Goal: Find specific page/section: Find specific page/section

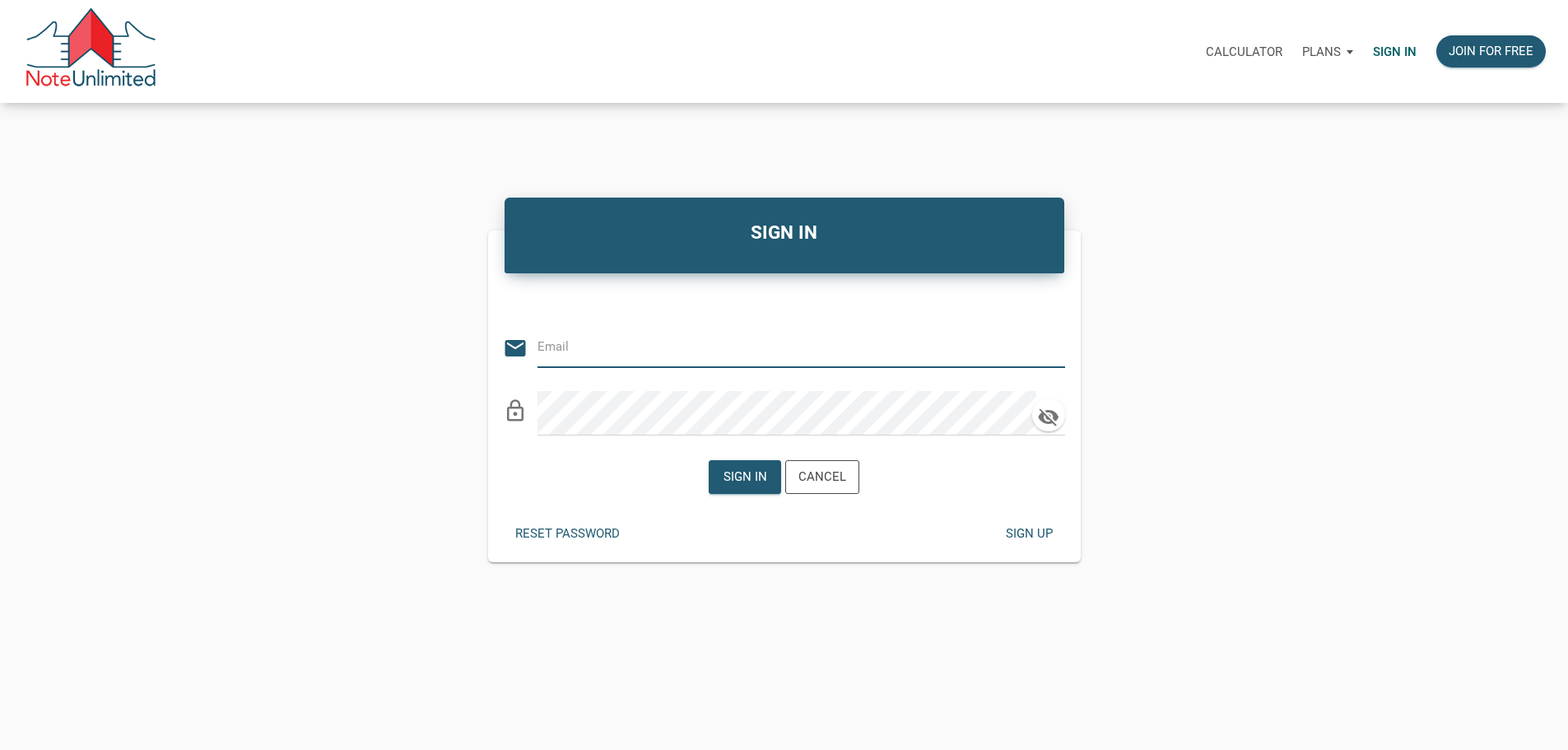
type input "[EMAIL_ADDRESS][DOMAIN_NAME]"
click at [747, 486] on div "Sign in" at bounding box center [745, 476] width 44 height 19
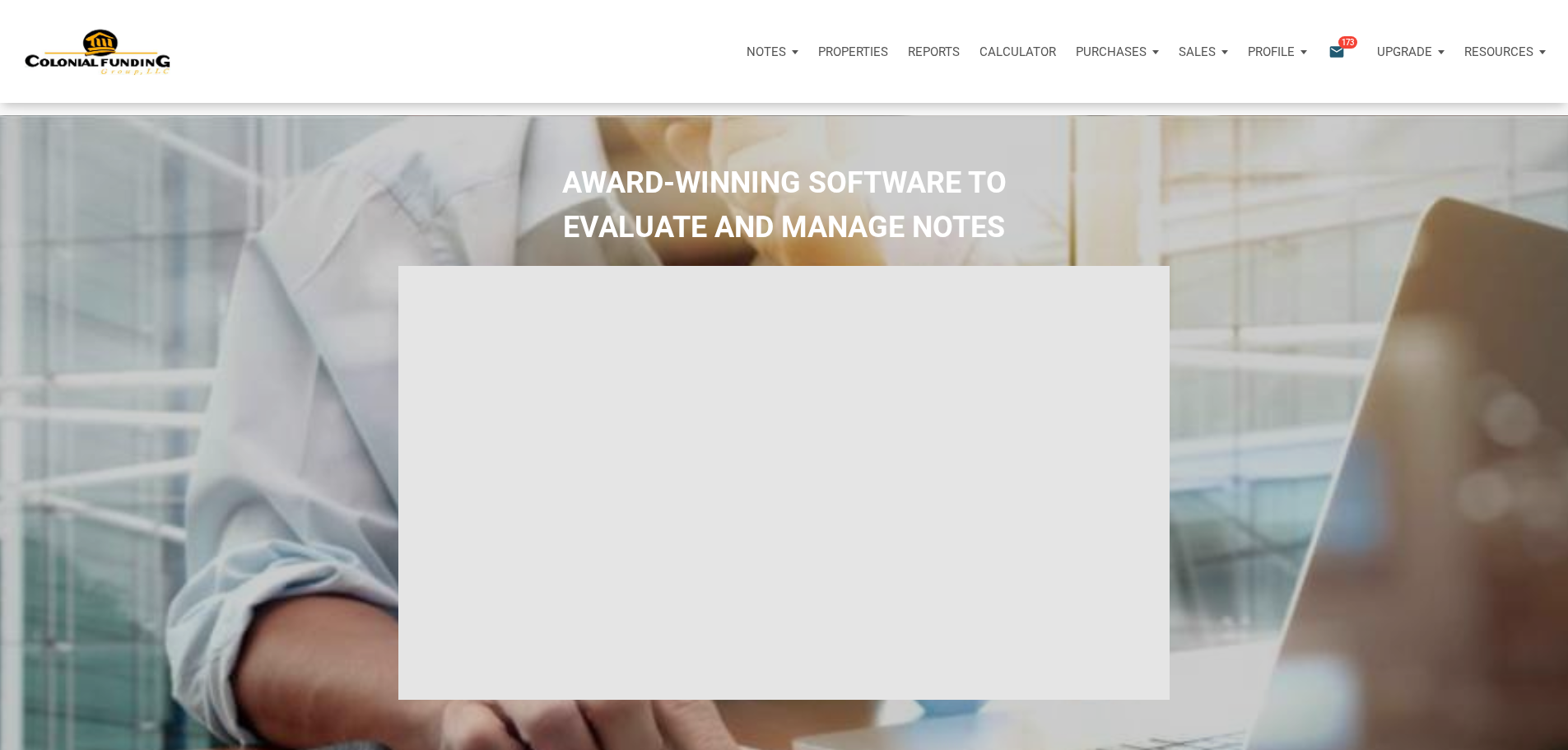
select select
type input "Introduction to new features"
select select
click at [746, 57] on p "Notes" at bounding box center [766, 51] width 40 height 15
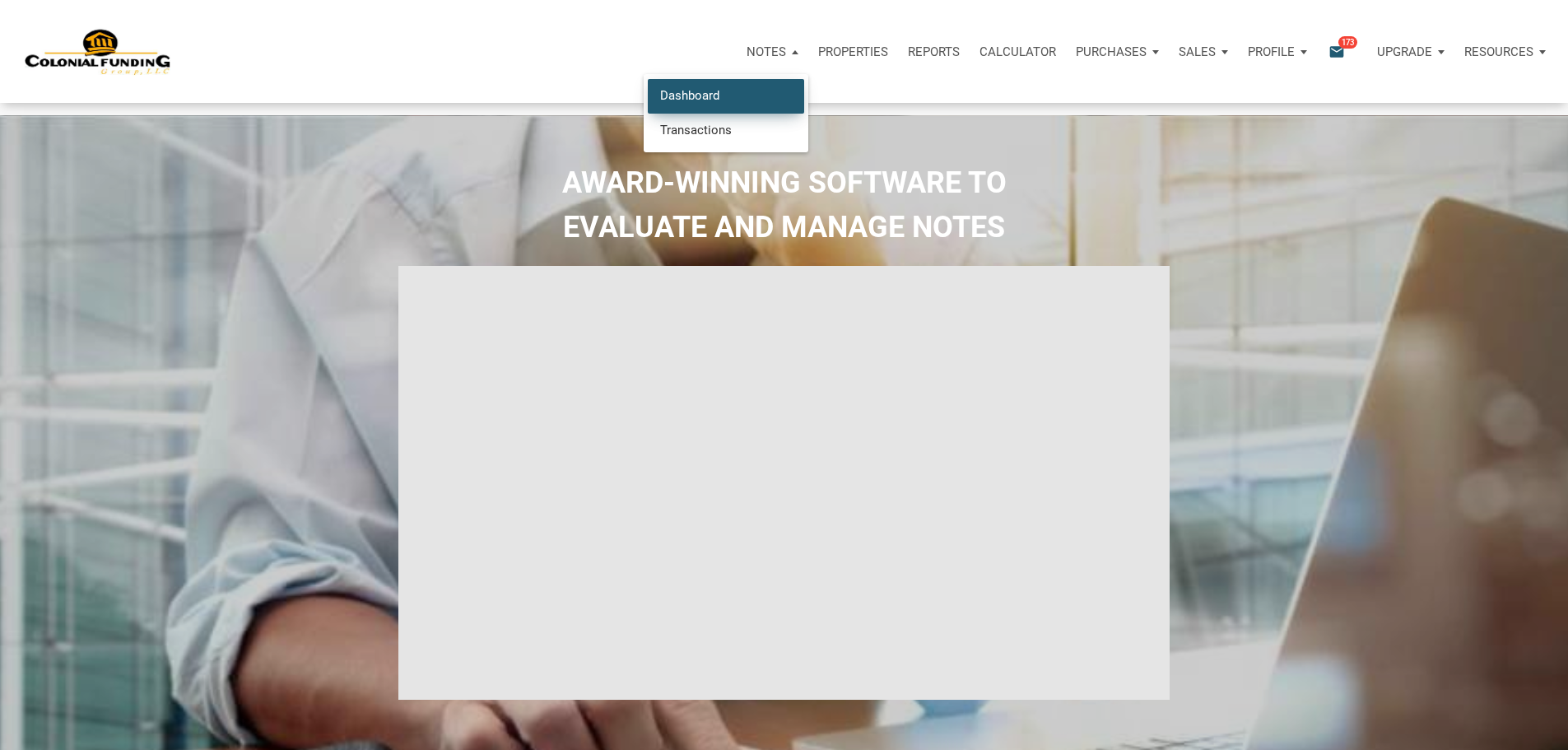
click at [647, 100] on link "Dashboard" at bounding box center [726, 96] width 156 height 34
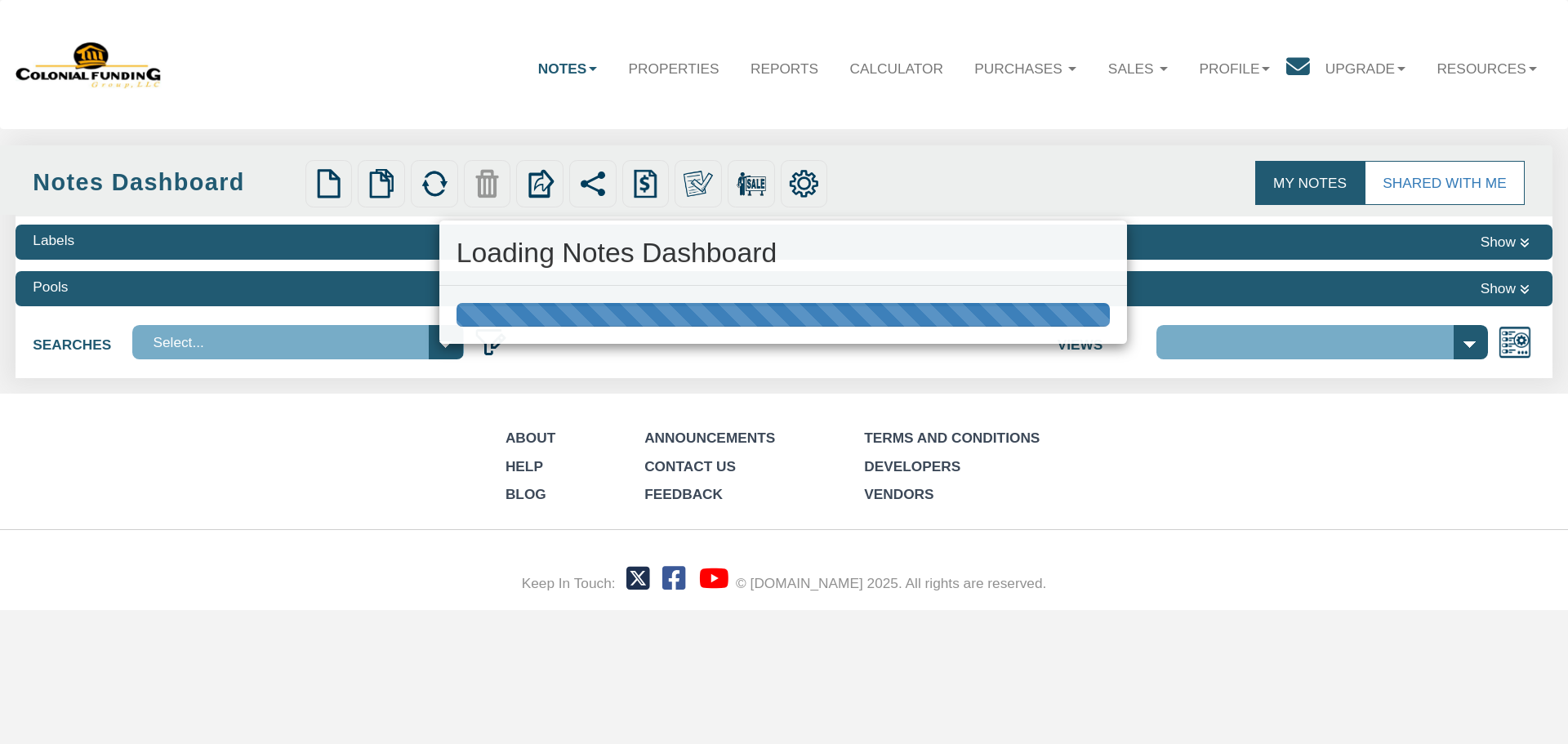
select select "316"
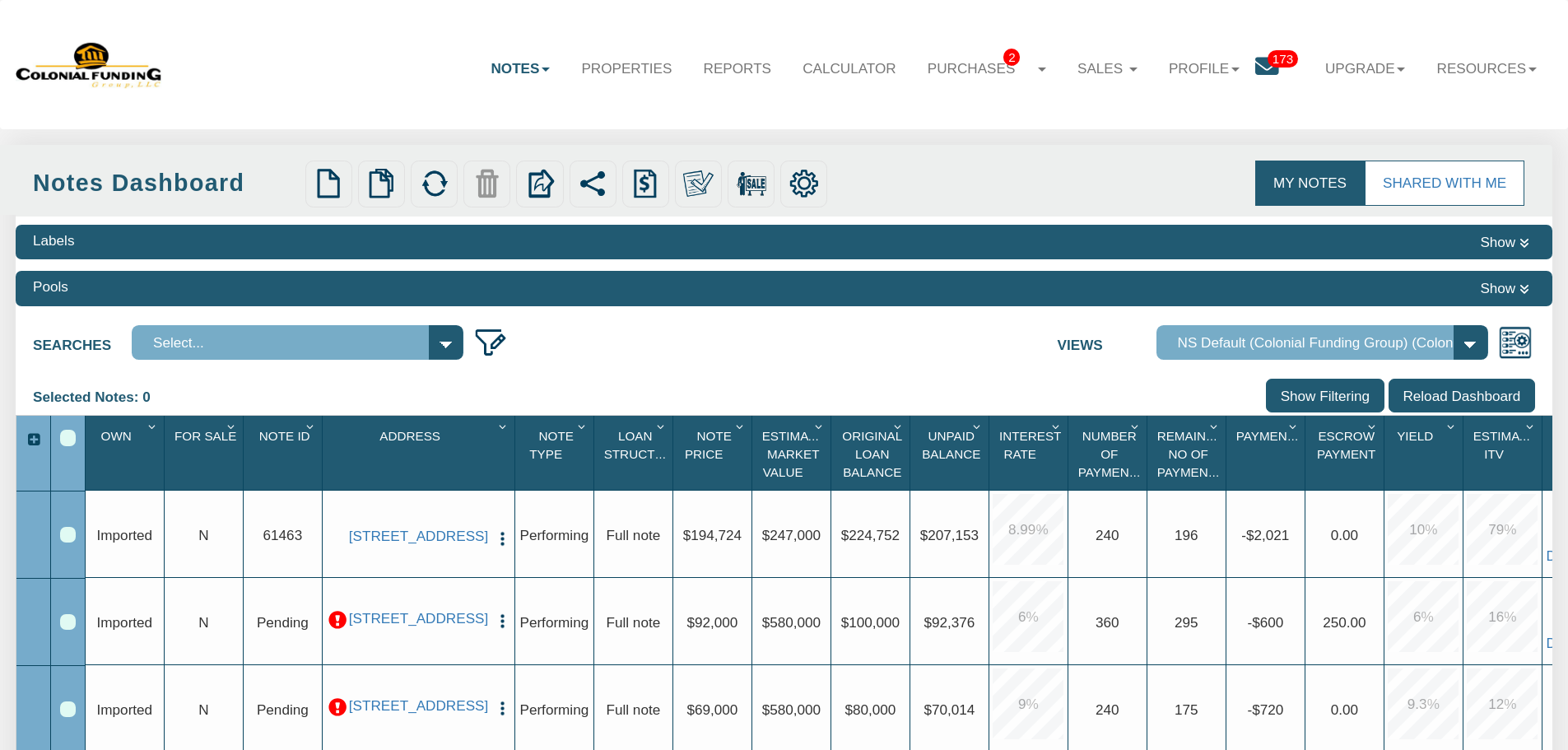
click at [1268, 63] on span "173" at bounding box center [1283, 58] width 31 height 17
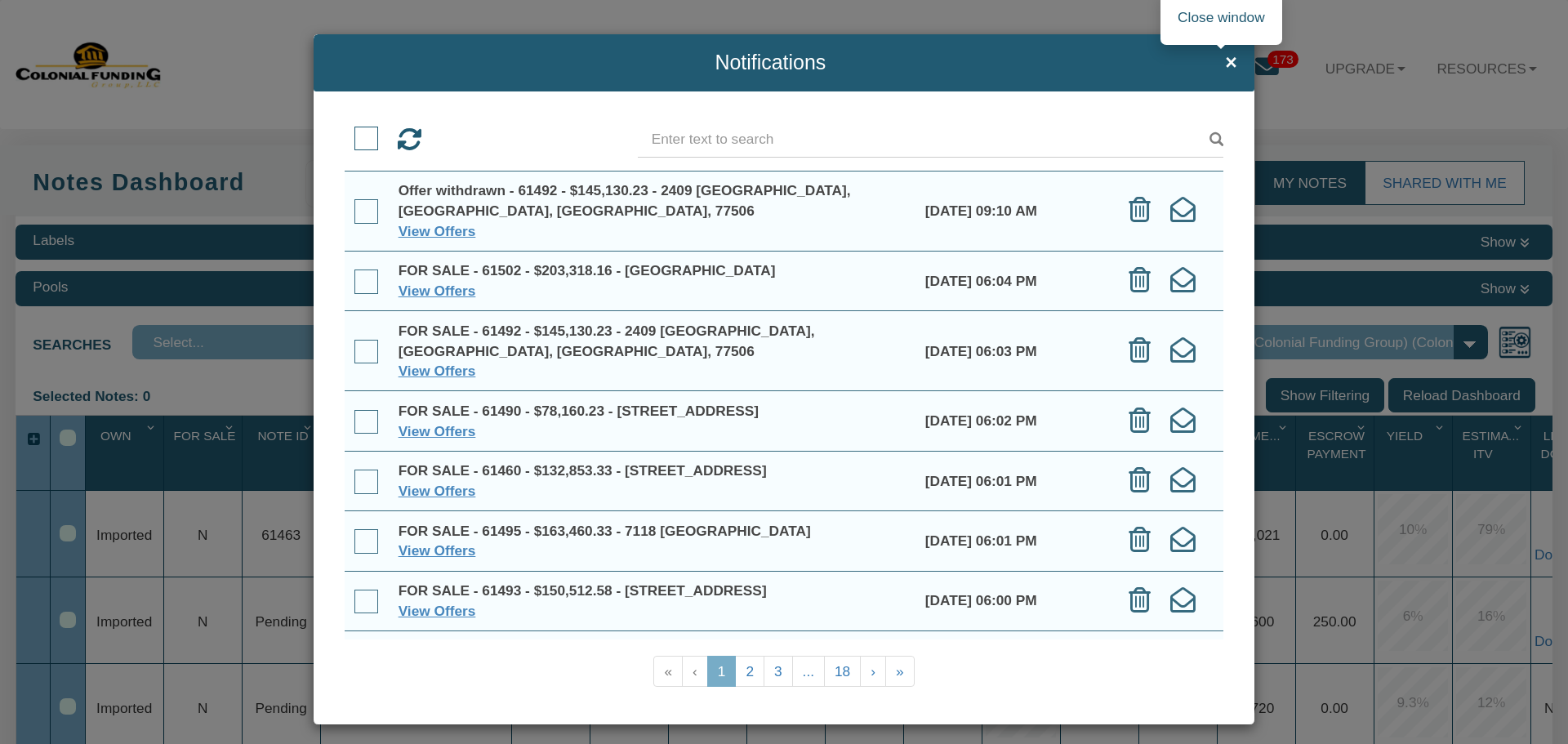
click at [1224, 62] on span "×" at bounding box center [1230, 62] width 12 height 22
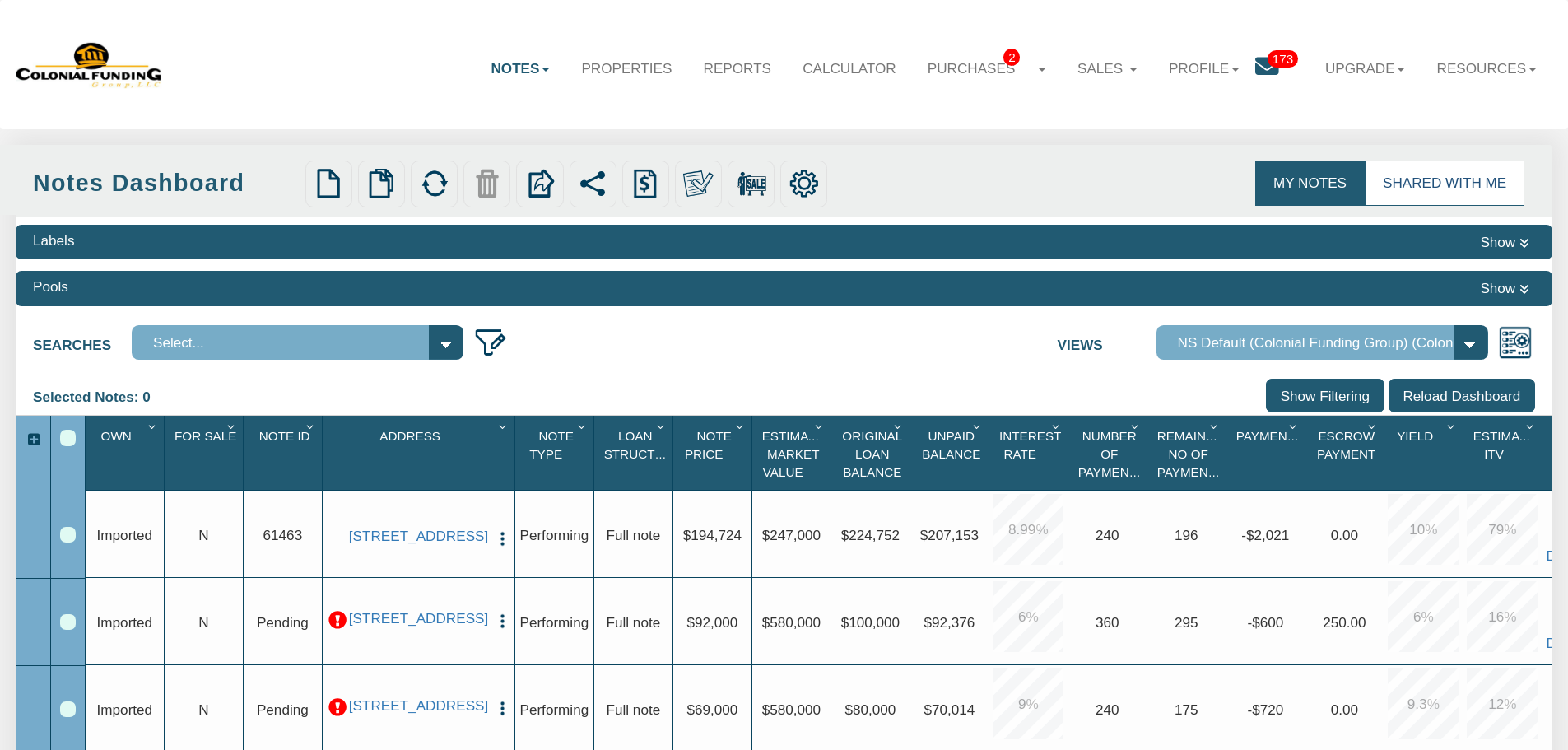
click at [1412, 185] on link "Shared with Me" at bounding box center [1444, 182] width 159 height 45
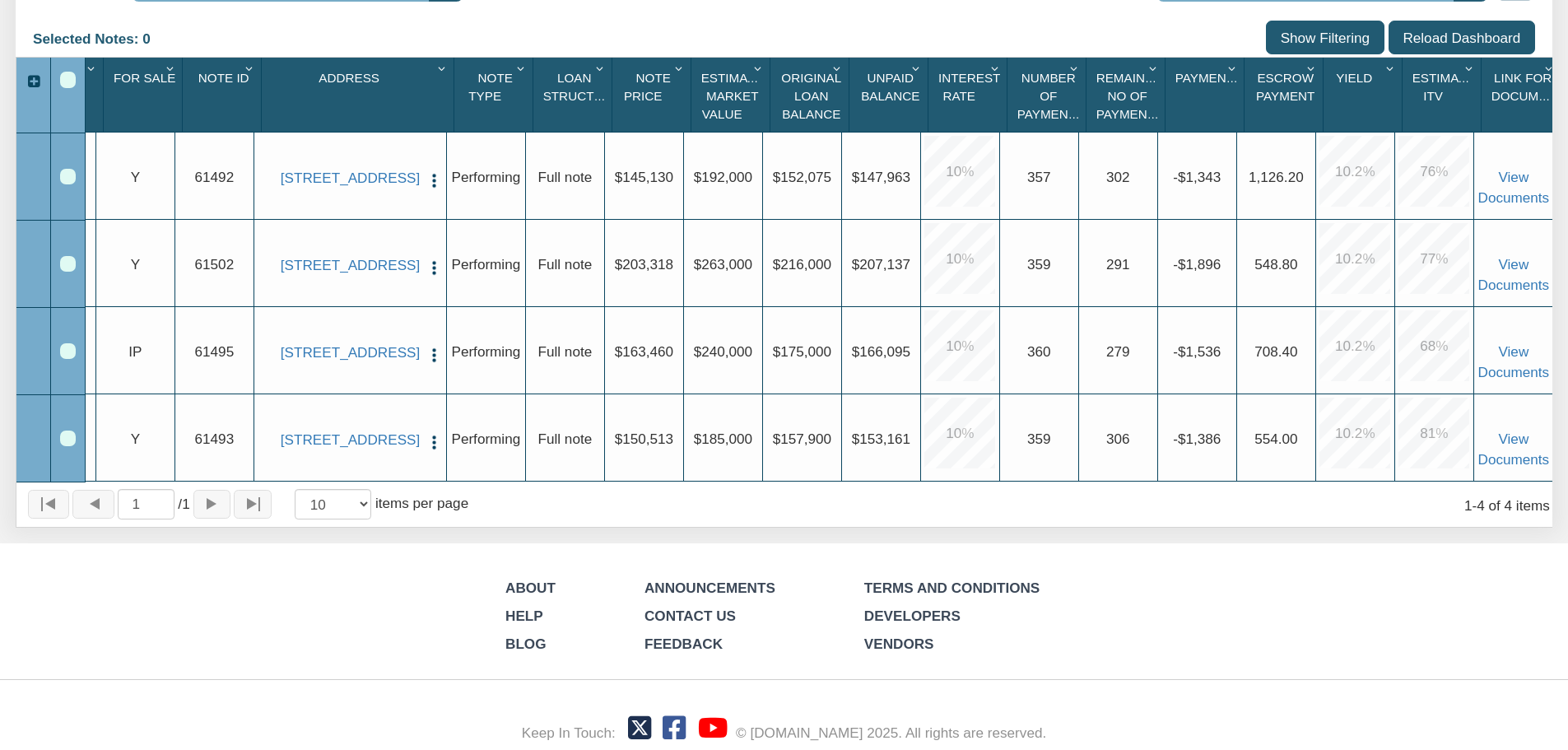
scroll to position [385, 0]
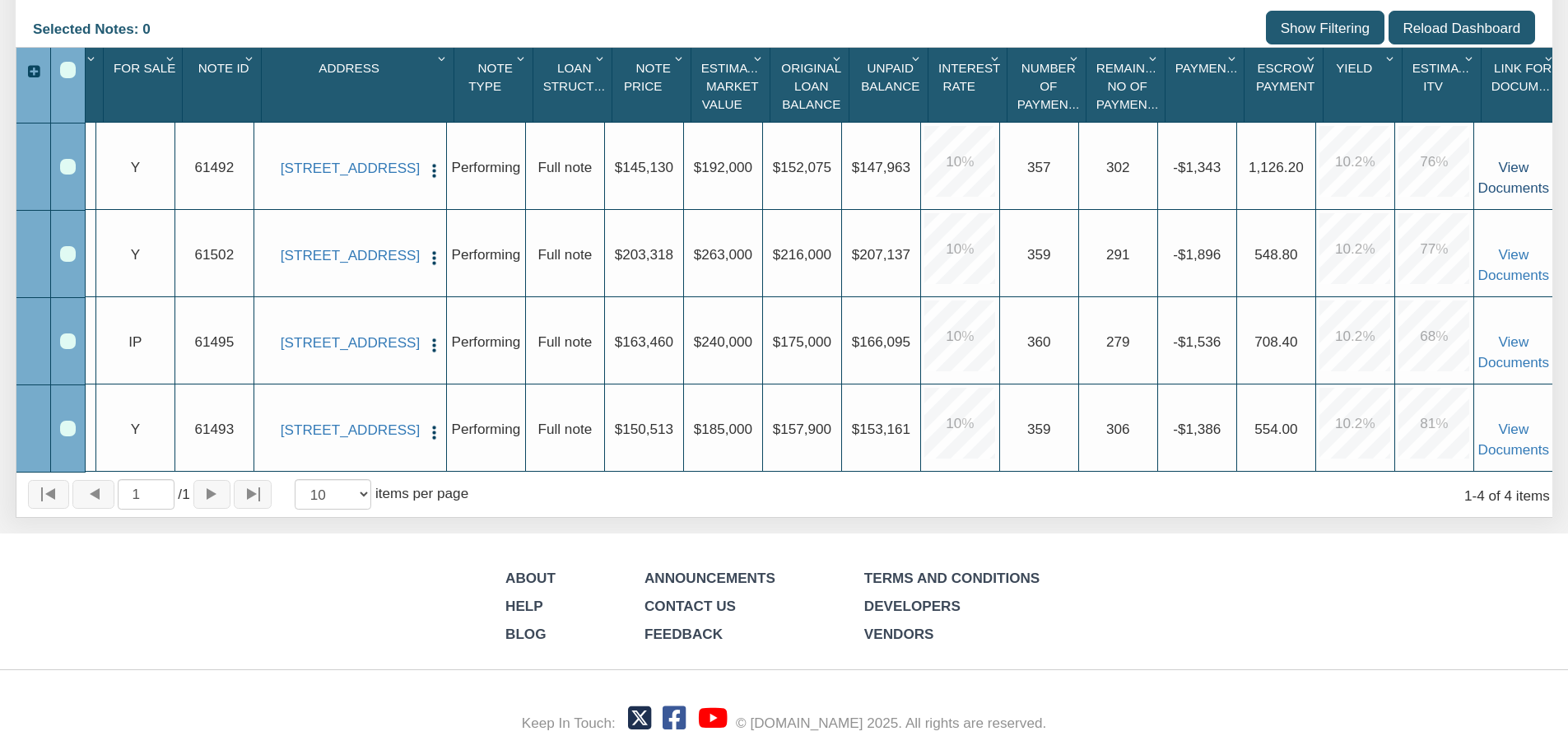
click at [1505, 158] on link "View Documents" at bounding box center [1515, 176] width 71 height 37
